Goal: Task Accomplishment & Management: Manage account settings

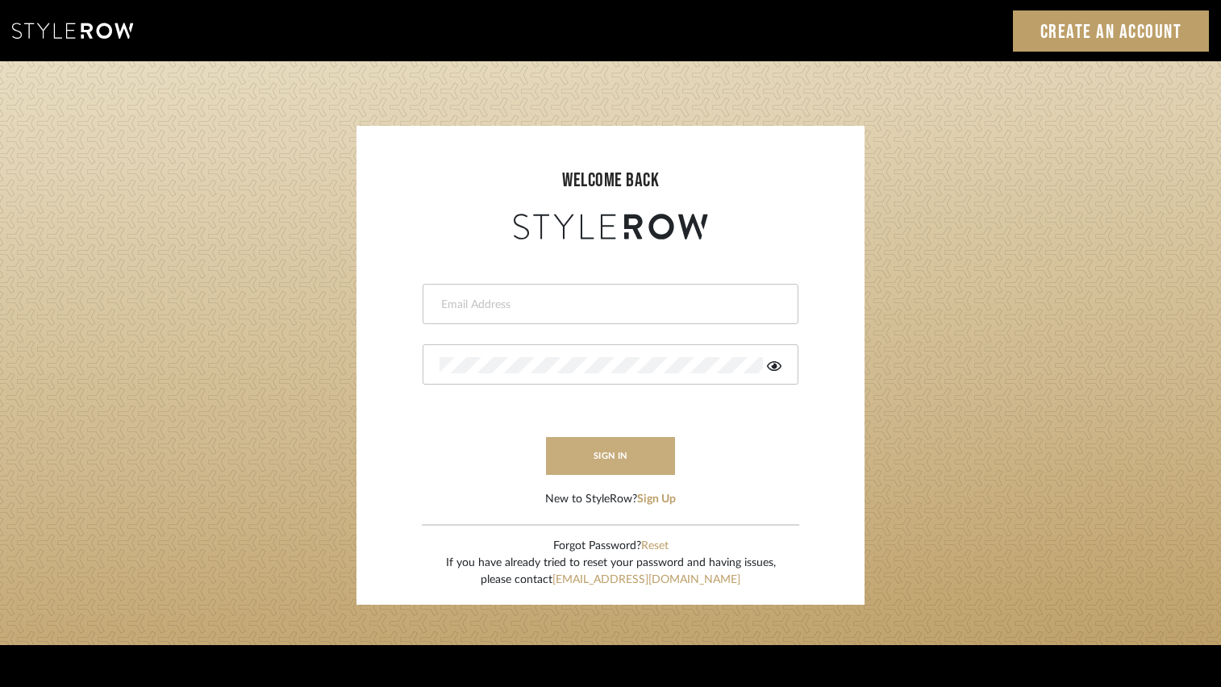
type input "[PERSON_NAME][EMAIL_ADDRESS][DOMAIN_NAME]"
click at [637, 441] on button "sign in" at bounding box center [610, 456] width 129 height 38
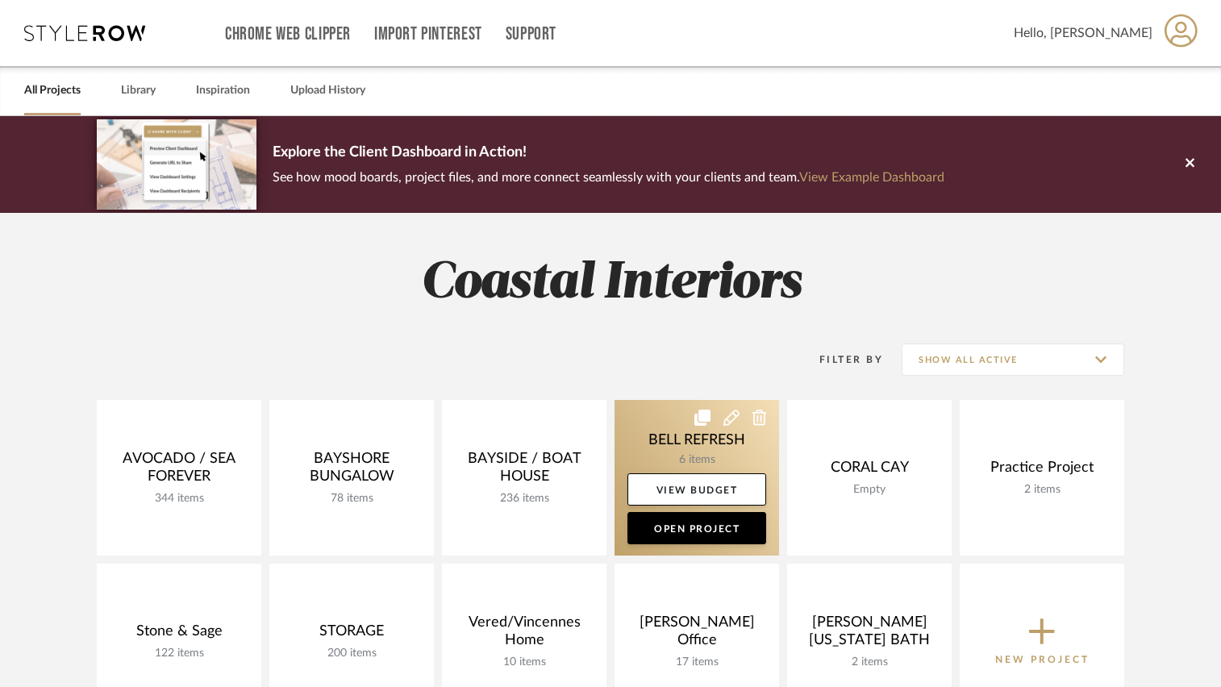
click at [647, 428] on link at bounding box center [696, 478] width 165 height 156
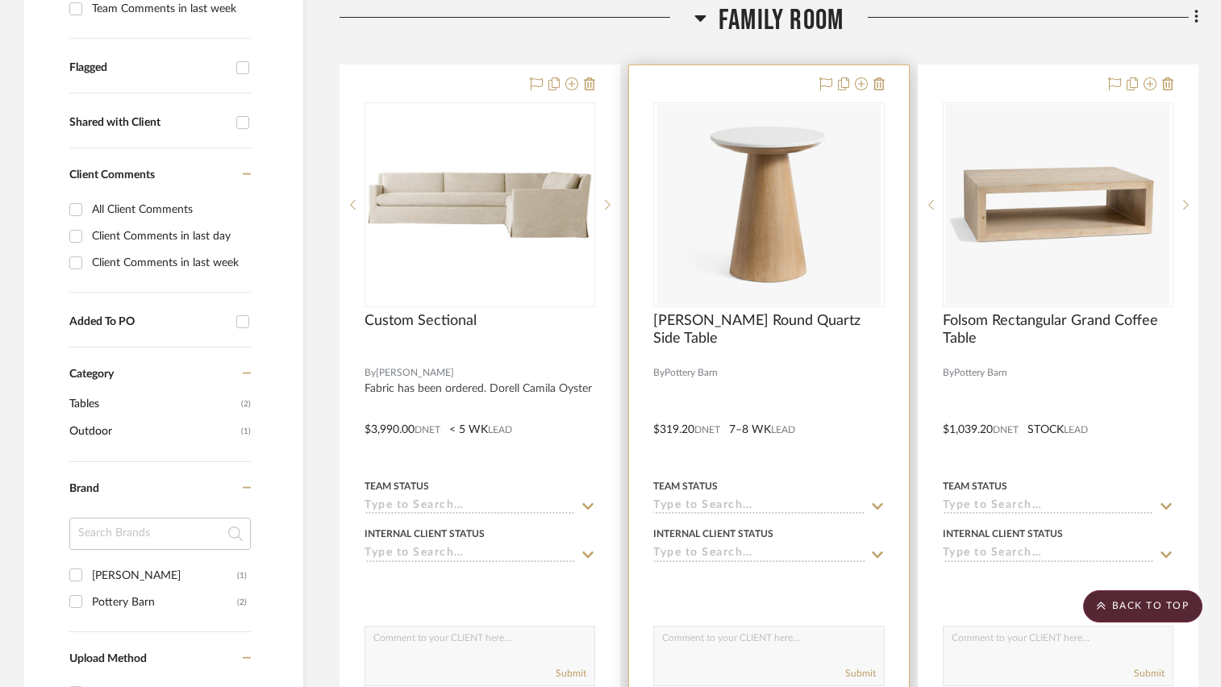
scroll to position [645, 0]
